Goal: Navigation & Orientation: Find specific page/section

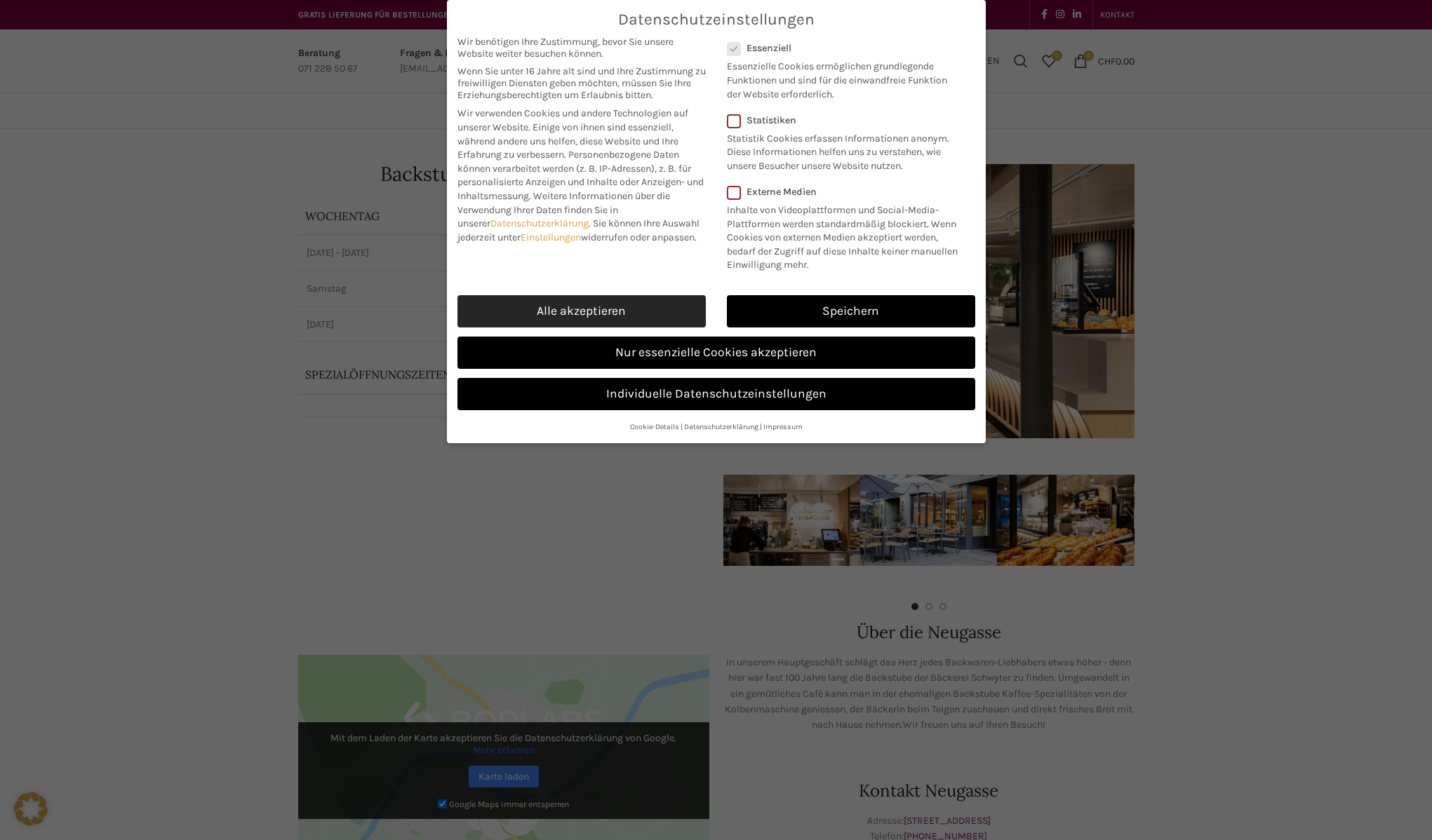
click at [636, 300] on link "Alle akzeptieren" at bounding box center [581, 311] width 248 height 32
checkbox input "true"
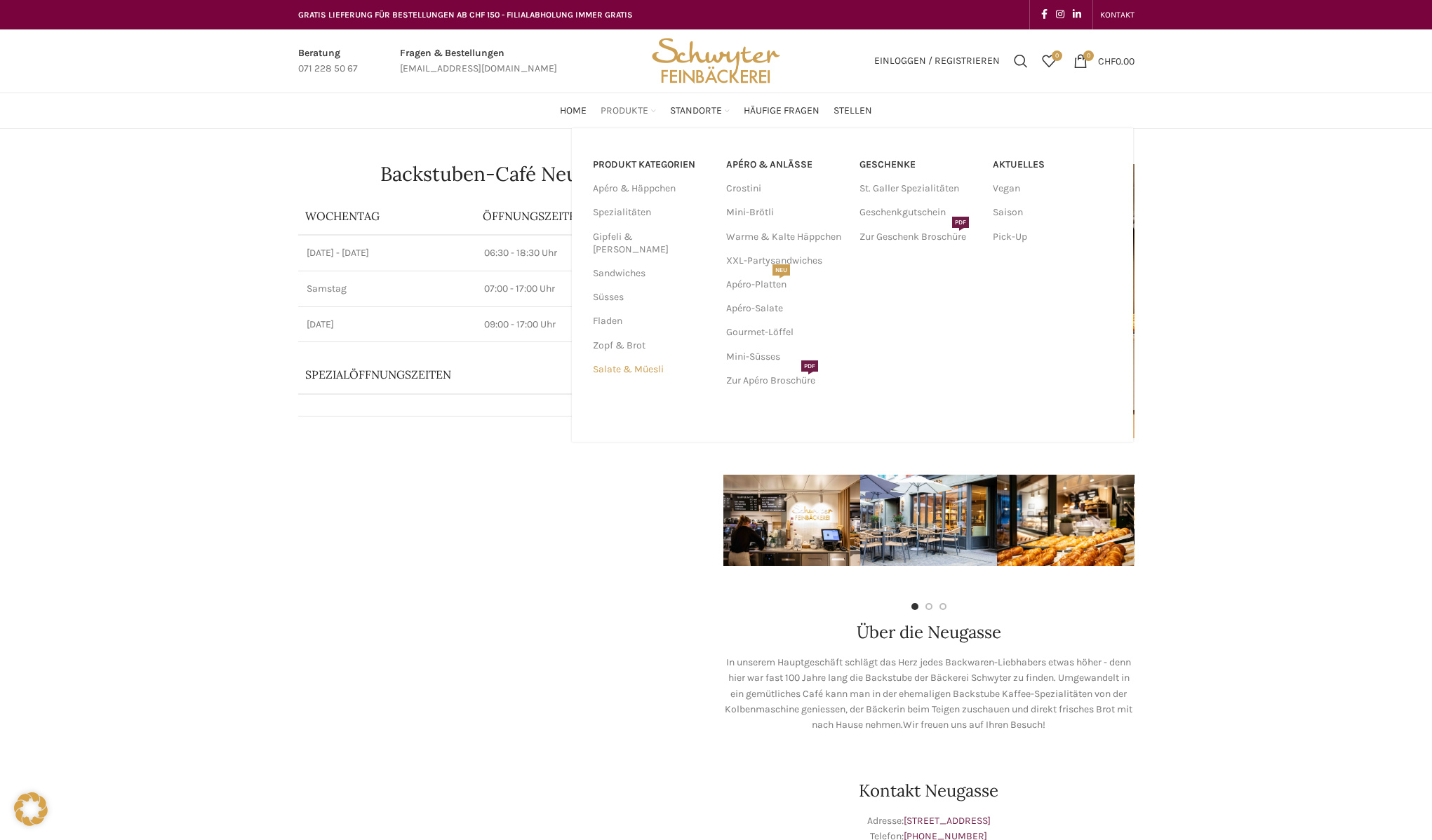
click at [643, 358] on link "Salate & Müesli" at bounding box center [650, 369] width 116 height 24
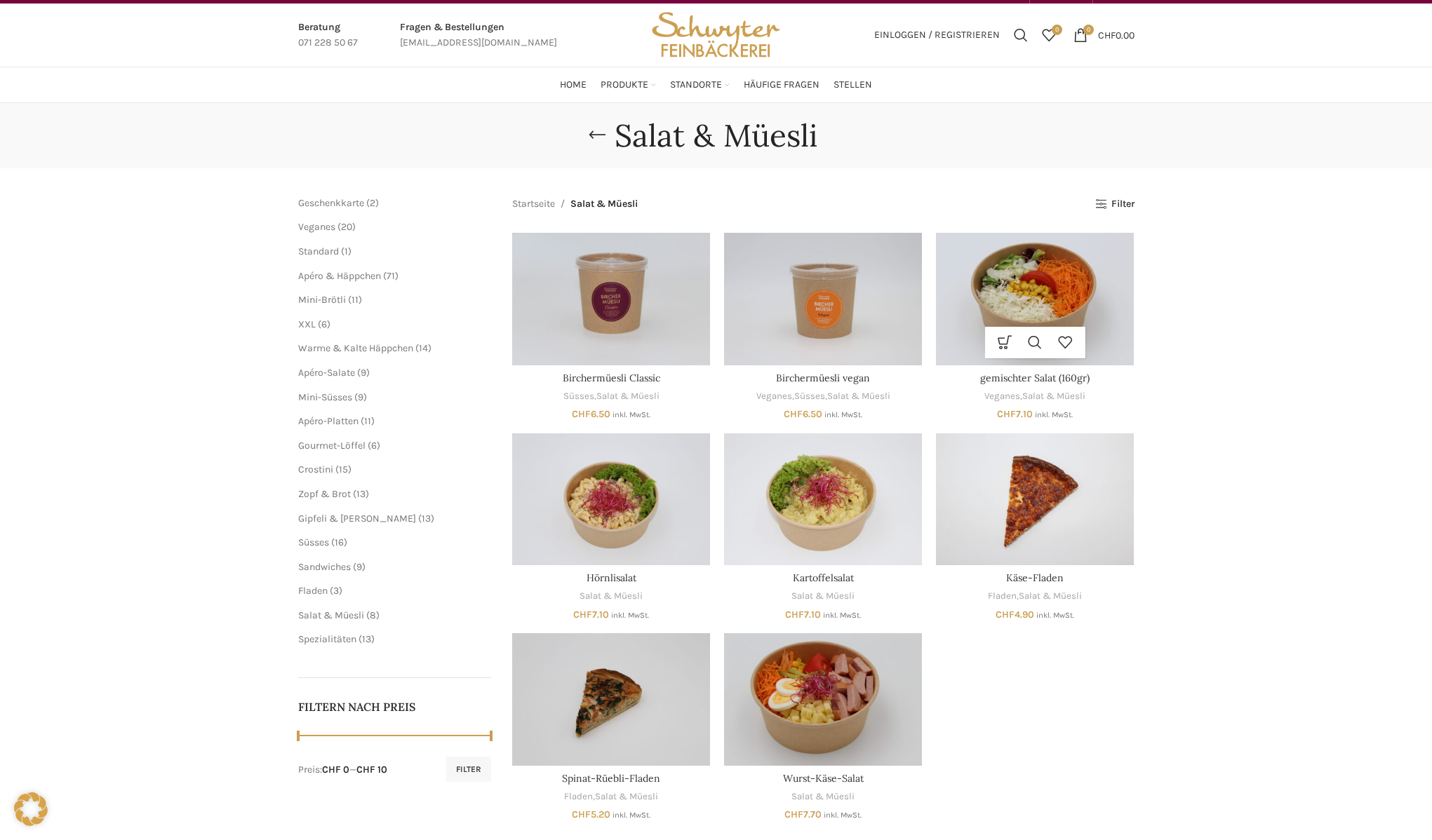
scroll to position [24, 0]
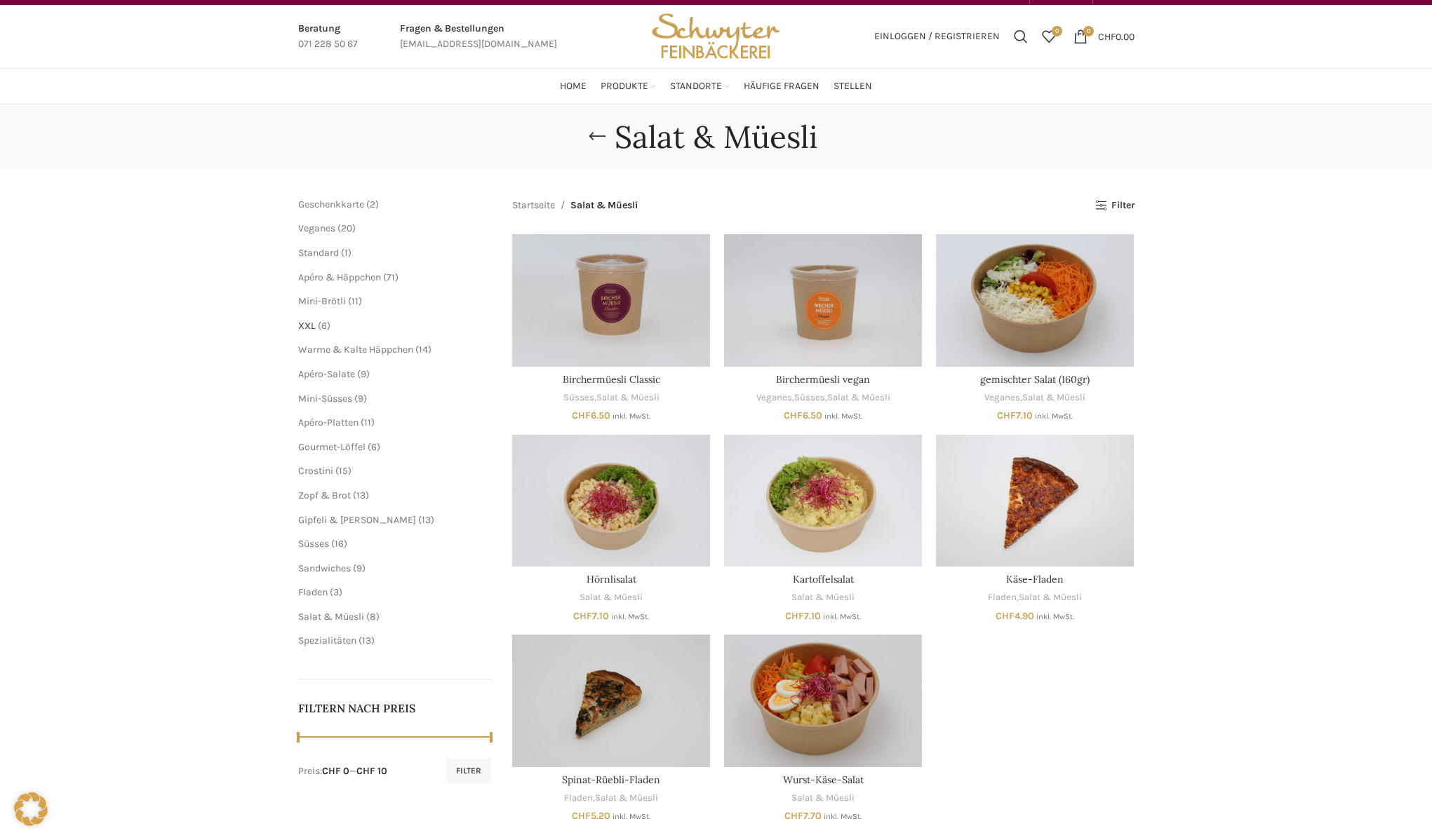
click at [302, 323] on span "XXL" at bounding box center [307, 326] width 17 height 12
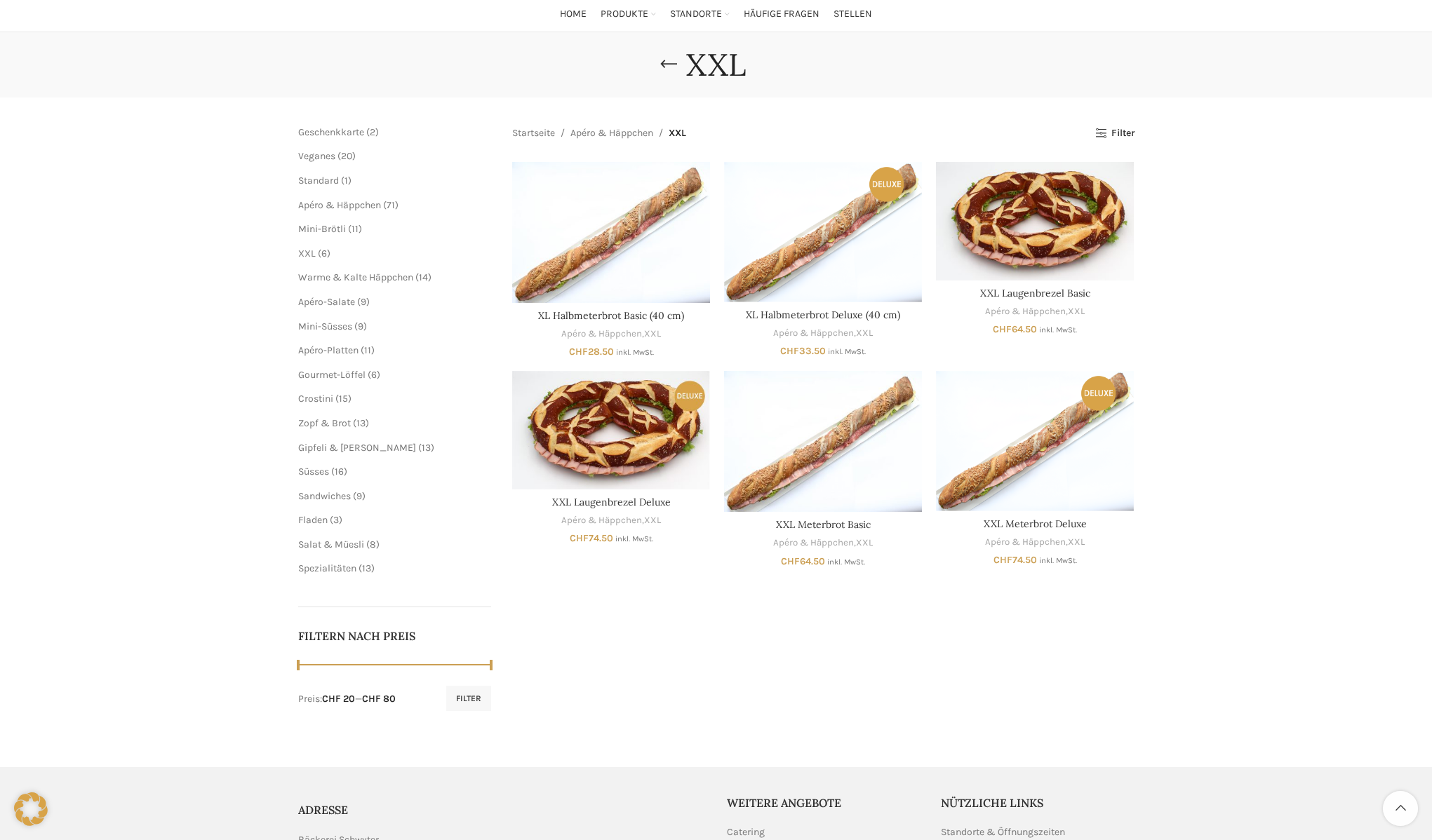
scroll to position [98, 0]
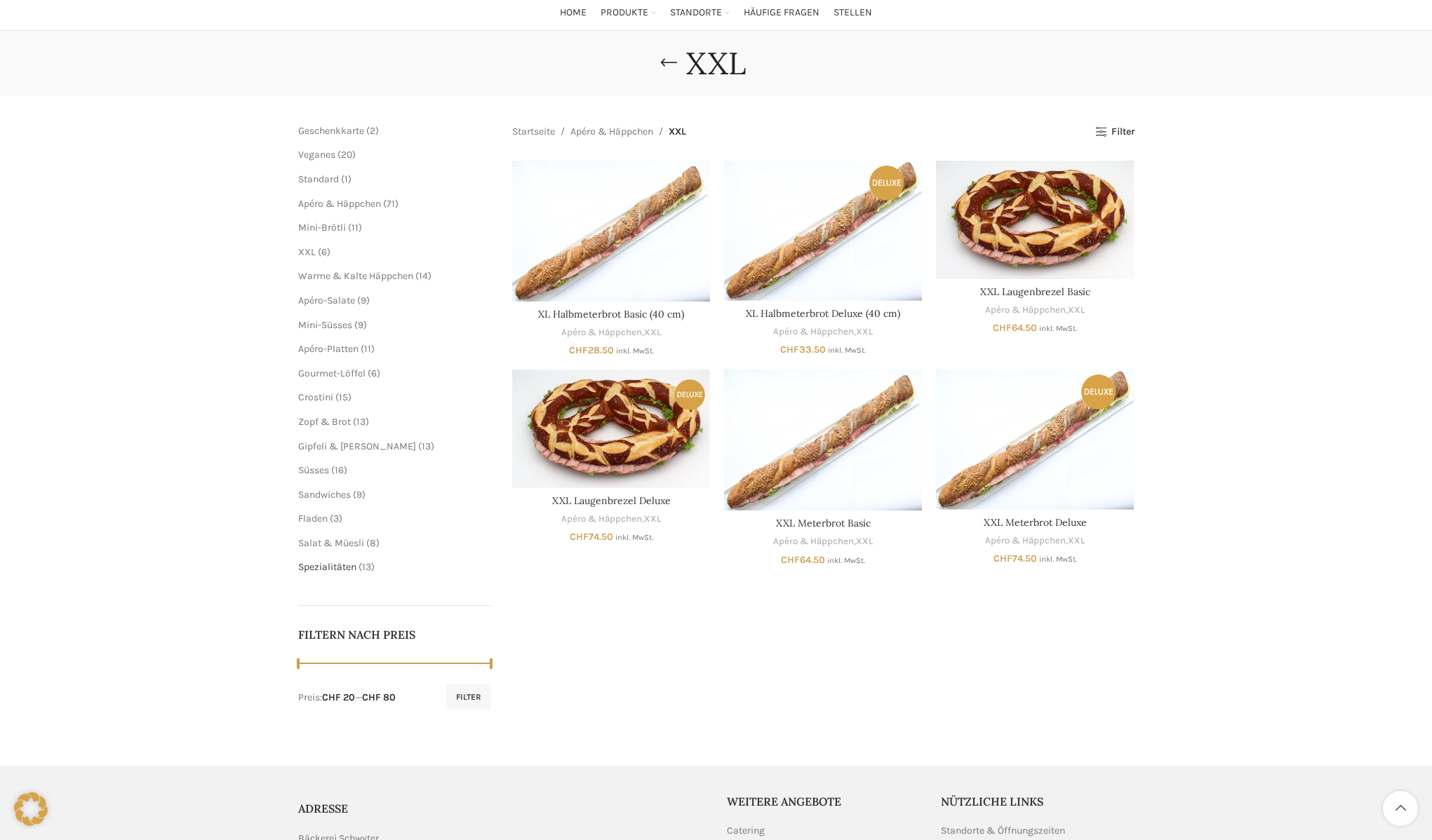
click at [323, 563] on span "Spezialitäten" at bounding box center [327, 567] width 59 height 12
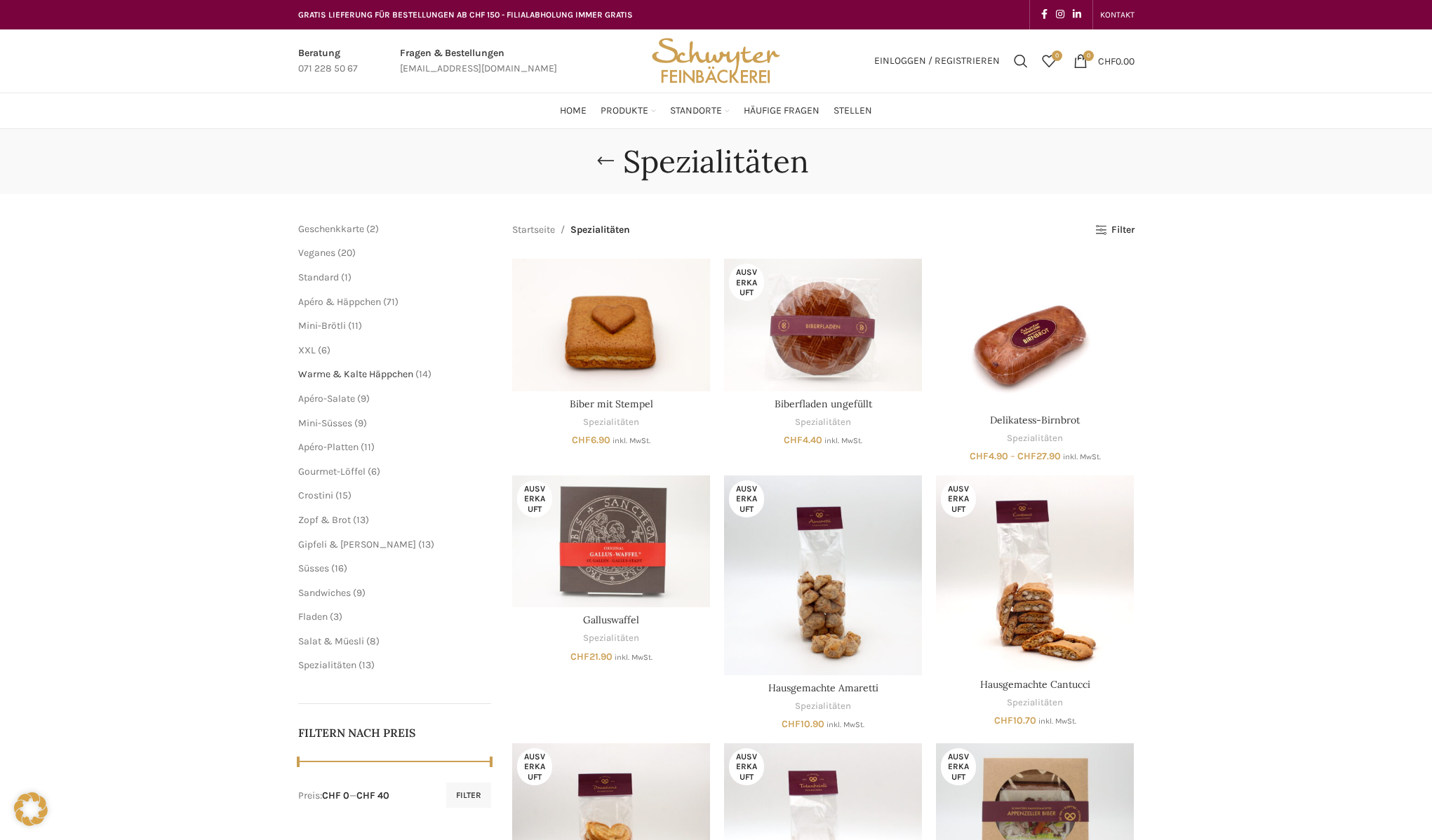
click at [394, 374] on span "Warme & Kalte Häppchen" at bounding box center [356, 374] width 115 height 12
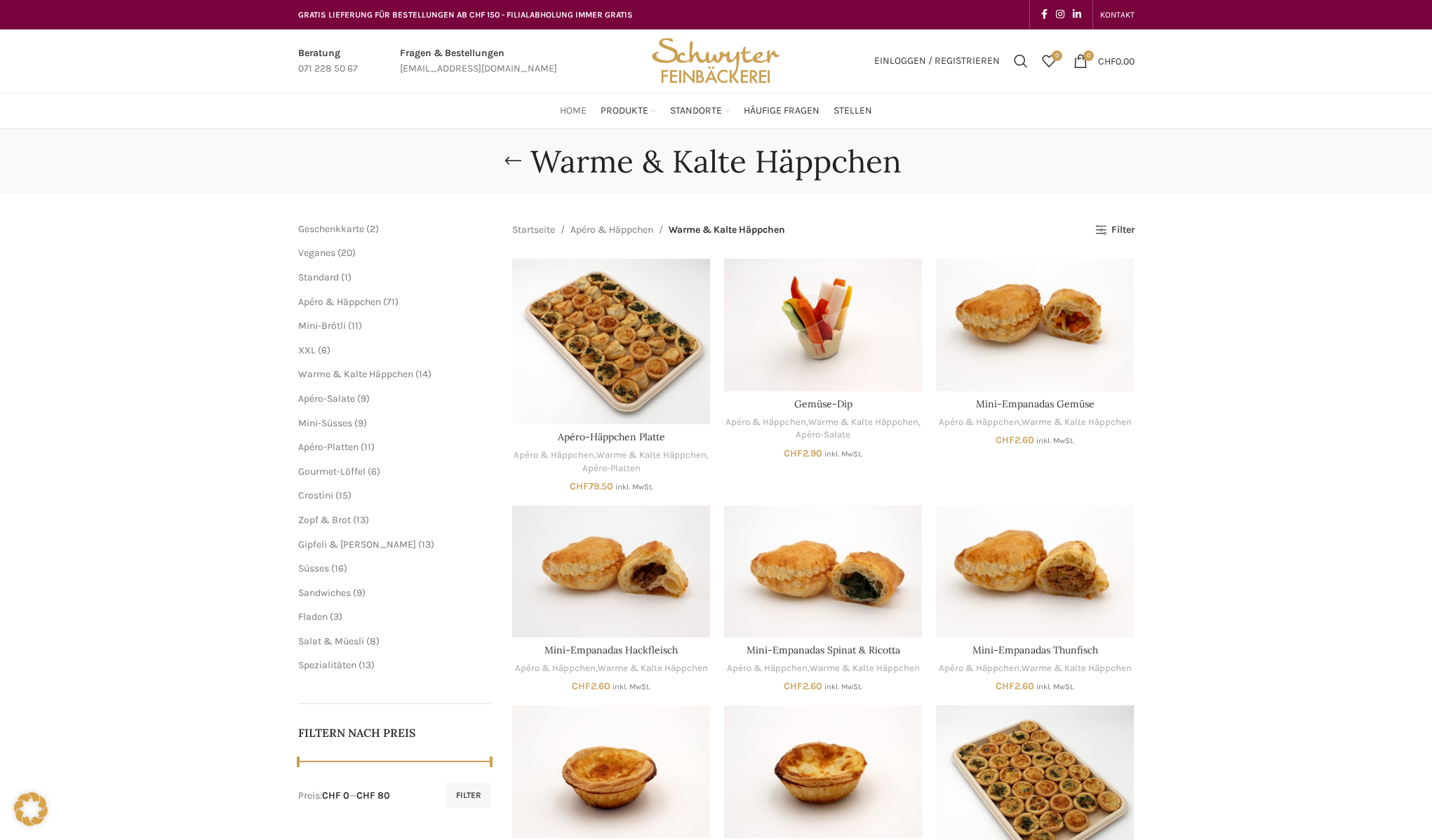
click at [568, 109] on span "Home" at bounding box center [573, 111] width 26 height 13
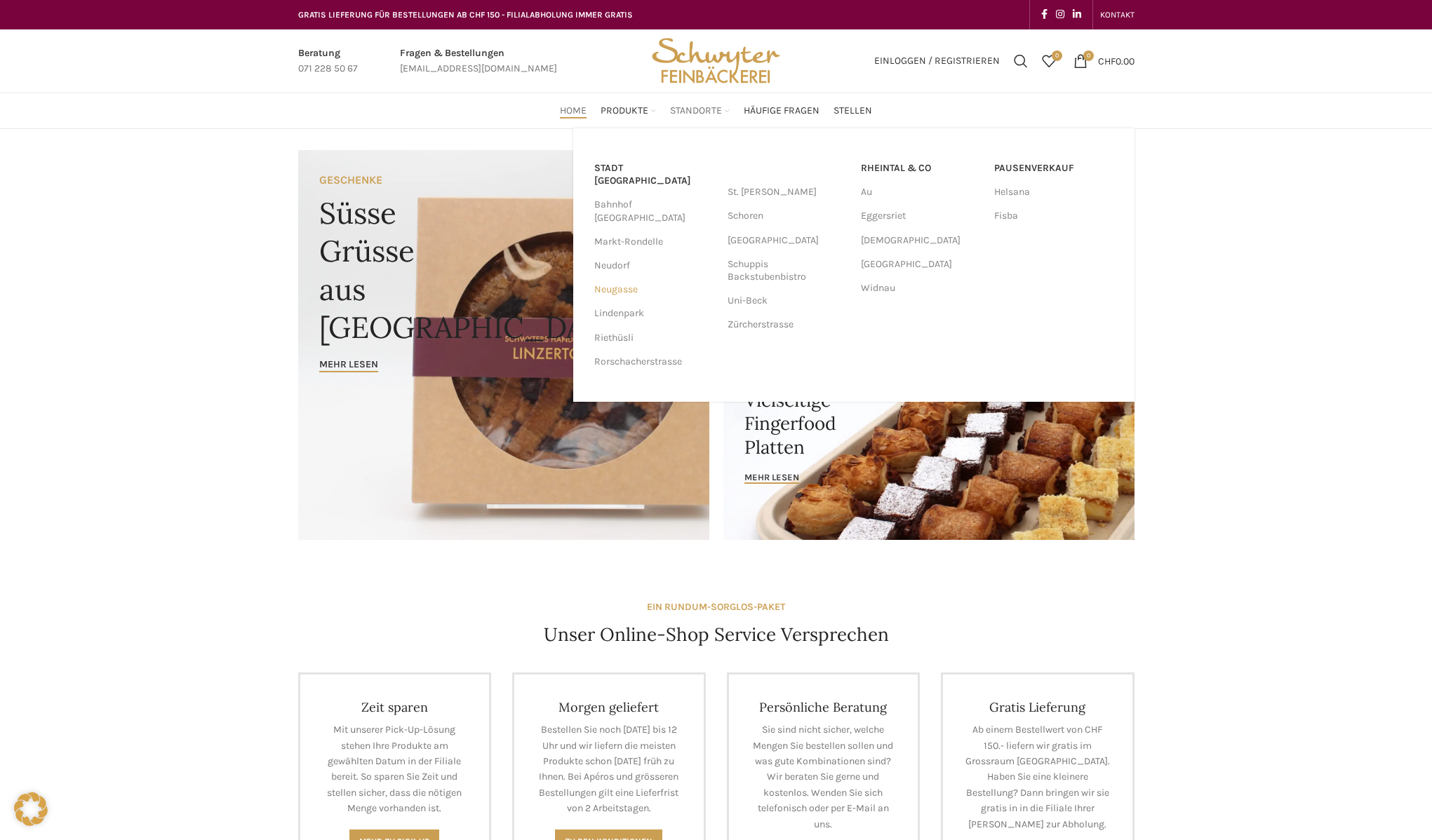
click at [621, 278] on link "Neugasse" at bounding box center [654, 289] width 119 height 24
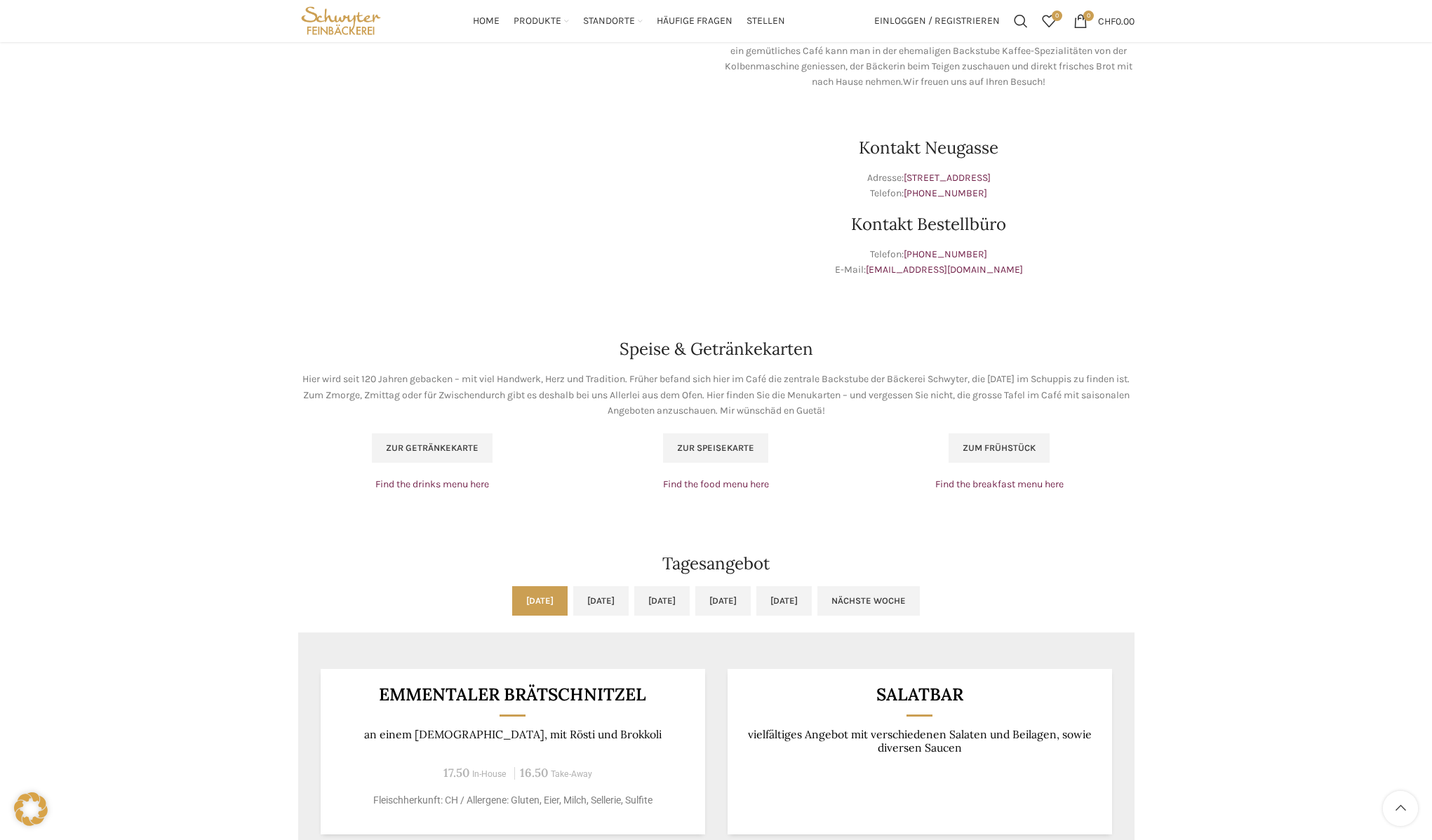
scroll to position [642, 0]
click at [715, 448] on span "Zur Speisekarte" at bounding box center [715, 448] width 77 height 11
